Goal: Information Seeking & Learning: Find specific fact

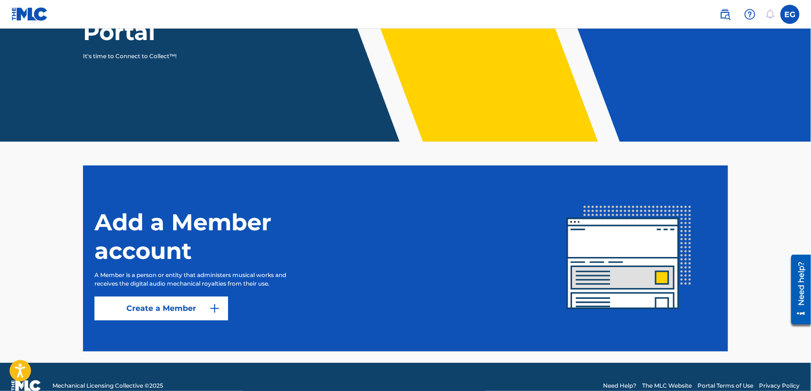
scroll to position [155, 0]
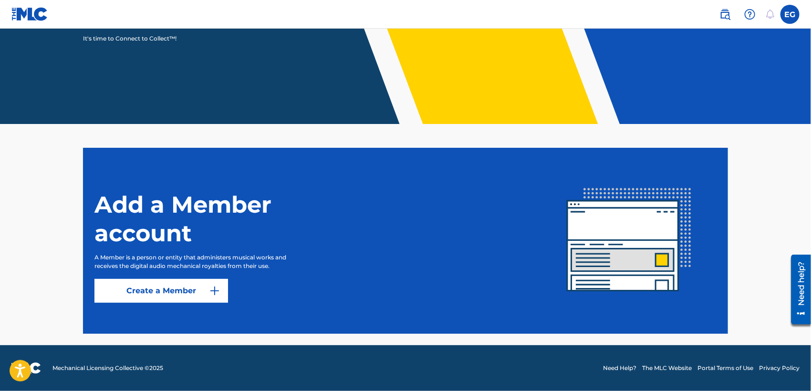
click at [183, 295] on link "Create a Member" at bounding box center [161, 291] width 134 height 24
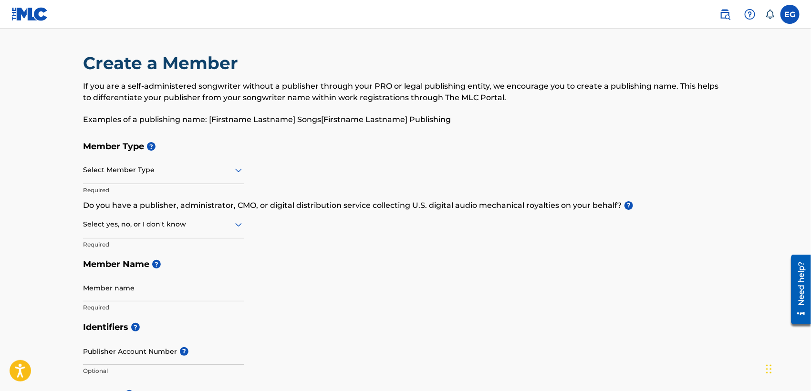
click at [788, 15] on label at bounding box center [789, 14] width 19 height 19
click at [790, 14] on input "EG [PERSON_NAME] [EMAIL_ADDRESS][DOMAIN_NAME] Notification Preferences Profile …" at bounding box center [790, 14] width 0 height 0
click at [606, 85] on p "If you are a self-administered songwriter without a publisher through your PRO …" at bounding box center [405, 92] width 645 height 23
click at [729, 12] on img at bounding box center [724, 14] width 11 height 11
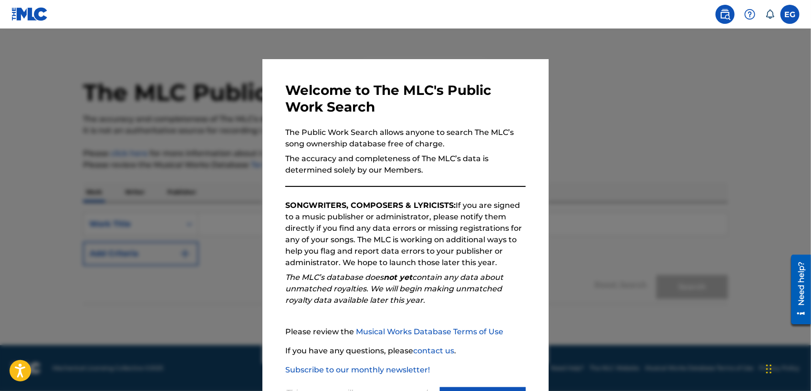
scroll to position [45, 0]
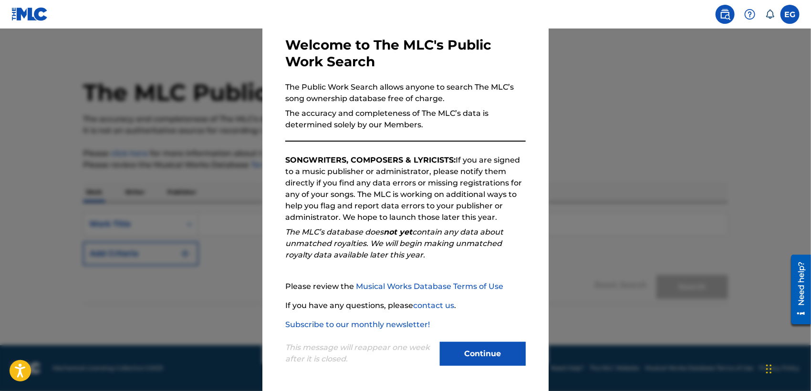
click at [480, 350] on button "Continue" at bounding box center [483, 354] width 86 height 24
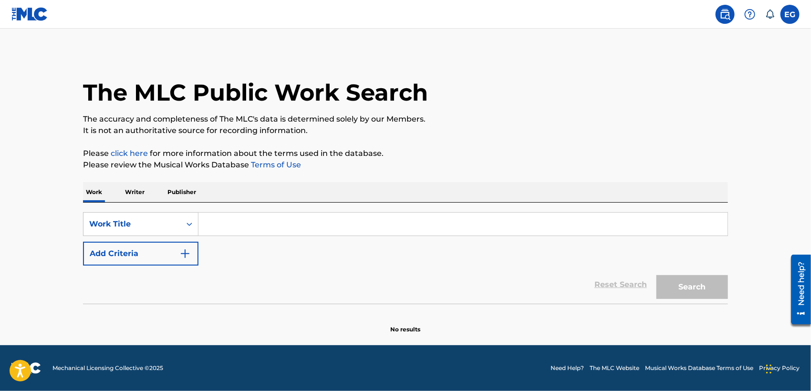
click at [250, 226] on input "Search Form" at bounding box center [462, 224] width 529 height 23
click at [140, 194] on p "Writer" at bounding box center [134, 192] width 25 height 20
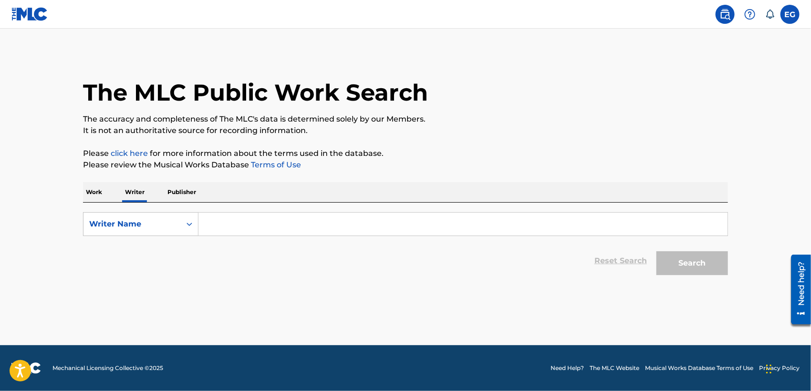
click at [252, 226] on input "Search Form" at bounding box center [462, 224] width 529 height 23
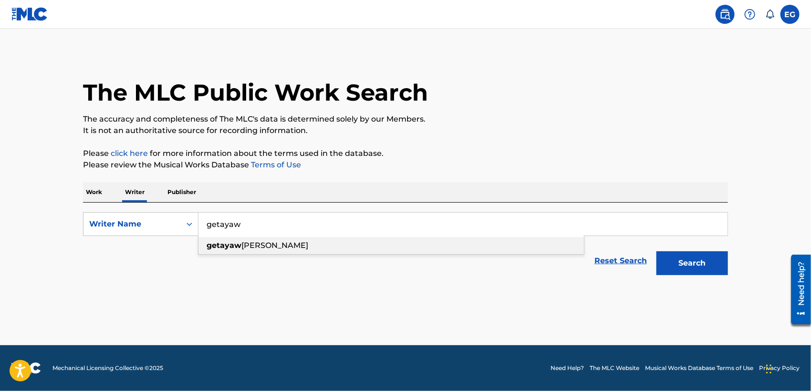
click at [257, 239] on div "getayaw kal bassa" at bounding box center [390, 245] width 385 height 17
type input "getayawkal bassa"
click at [697, 268] on button "Search" at bounding box center [692, 263] width 72 height 24
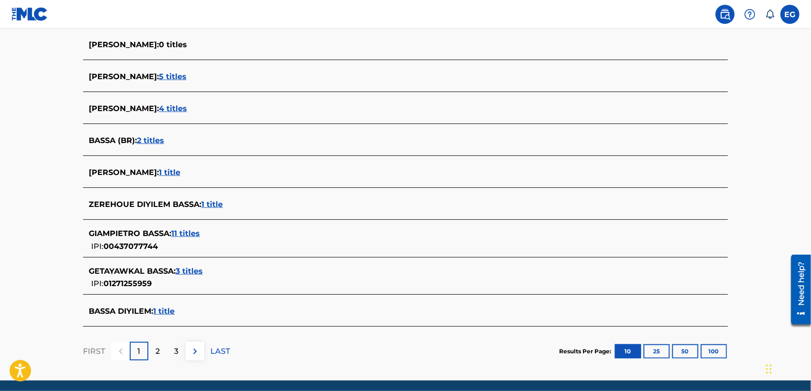
scroll to position [318, 0]
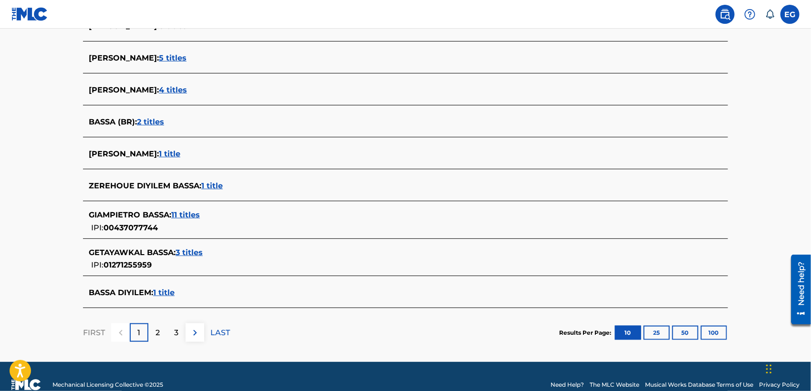
click at [194, 251] on span "3 titles" at bounding box center [188, 252] width 27 height 9
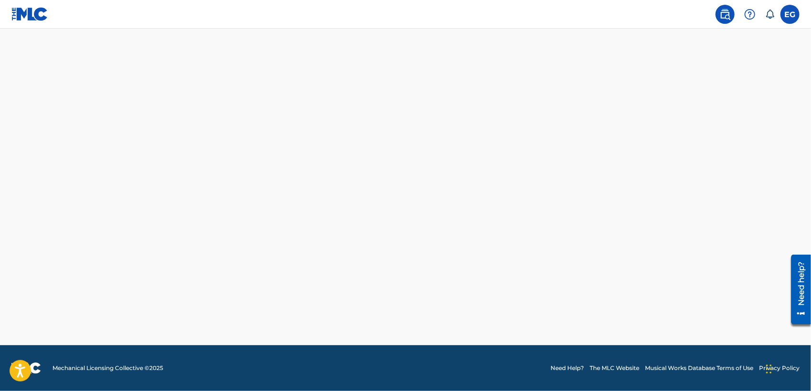
scroll to position [248, 0]
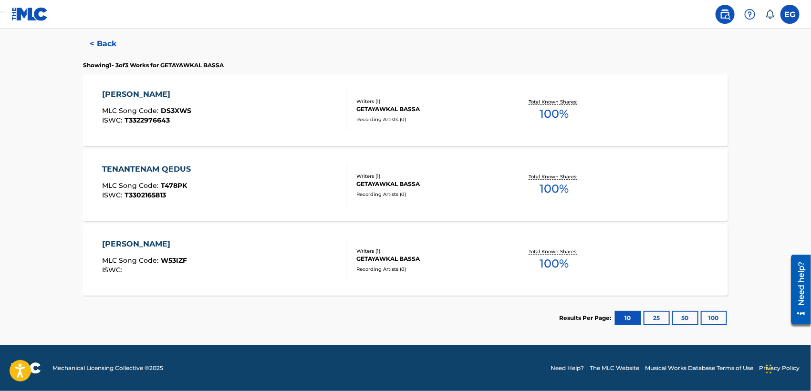
click at [176, 249] on div "[PERSON_NAME]" at bounding box center [145, 243] width 85 height 11
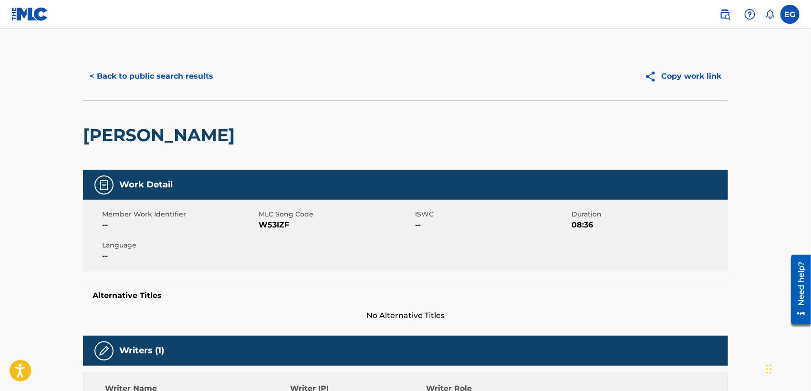
click at [175, 79] on button "< Back to public search results" at bounding box center [151, 76] width 137 height 24
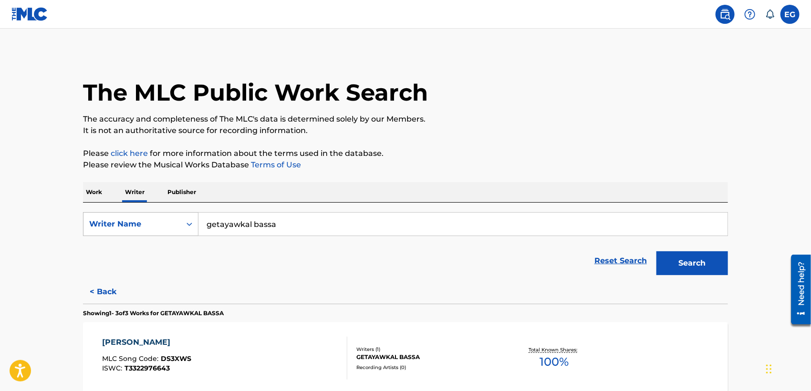
drag, startPoint x: 305, startPoint y: 224, endPoint x: 162, endPoint y: 226, distance: 143.1
click at [162, 226] on div "SearchWithCriteriaff8822ce-52f6-4c6d-b978-867b7378eac6 Writer Name [PERSON_NAME]" at bounding box center [405, 224] width 645 height 24
click at [180, 190] on p "Publisher" at bounding box center [181, 192] width 34 height 20
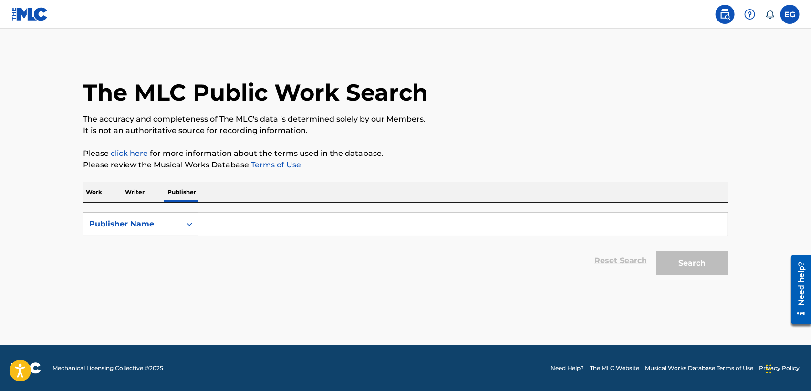
click at [259, 227] on input "Search Form" at bounding box center [462, 224] width 529 height 23
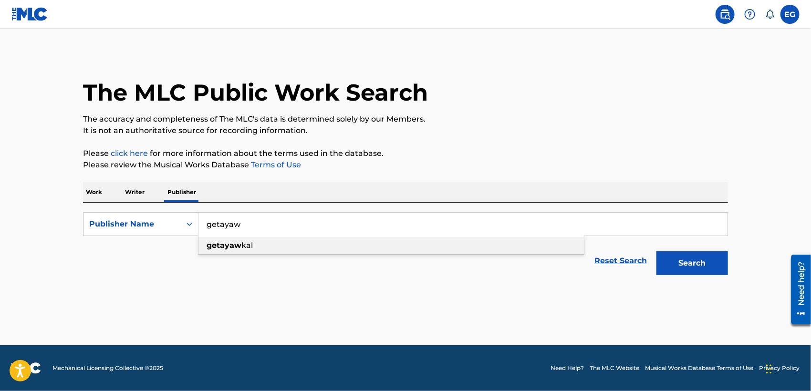
click at [253, 238] on div "getayaw kal" at bounding box center [390, 245] width 385 height 17
type input "getayawkal"
click at [716, 256] on button "Search" at bounding box center [692, 263] width 72 height 24
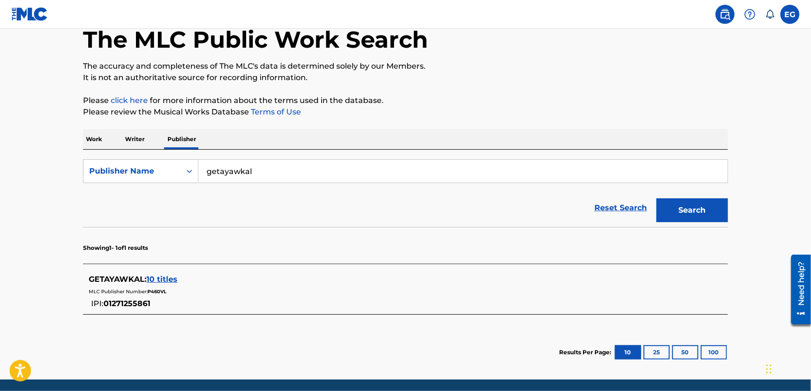
scroll to position [87, 0]
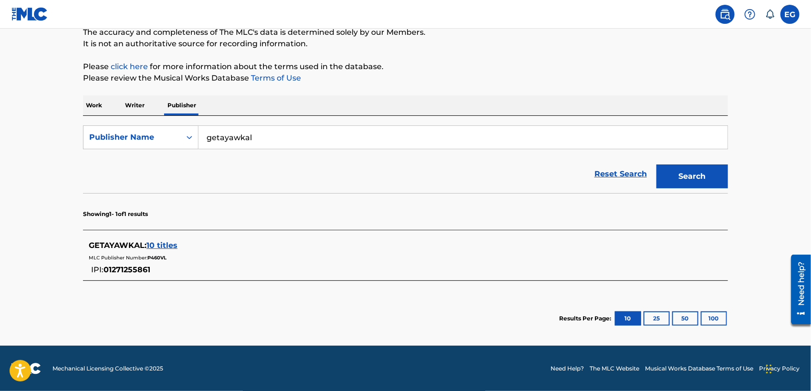
click at [166, 244] on span "10 titles" at bounding box center [161, 245] width 31 height 9
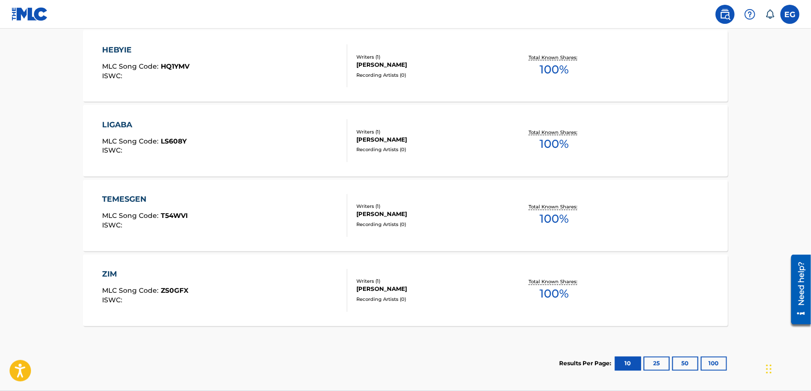
scroll to position [811, 0]
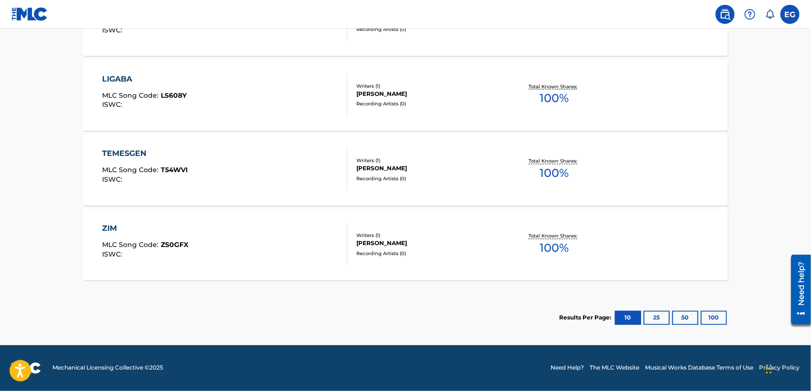
click at [720, 318] on button "100" at bounding box center [713, 318] width 26 height 14
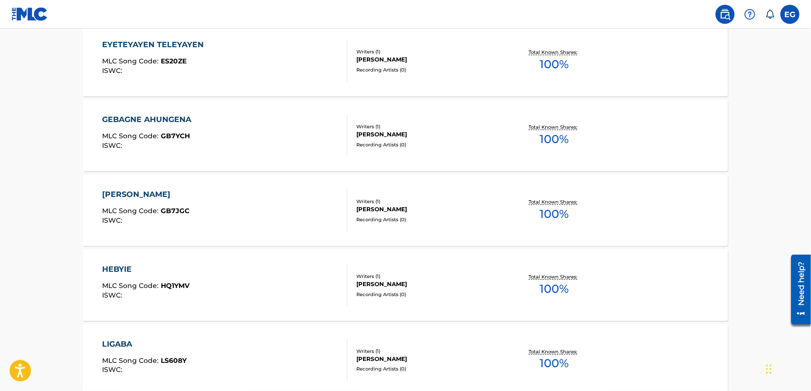
scroll to position [228, 0]
